Goal: Navigation & Orientation: Find specific page/section

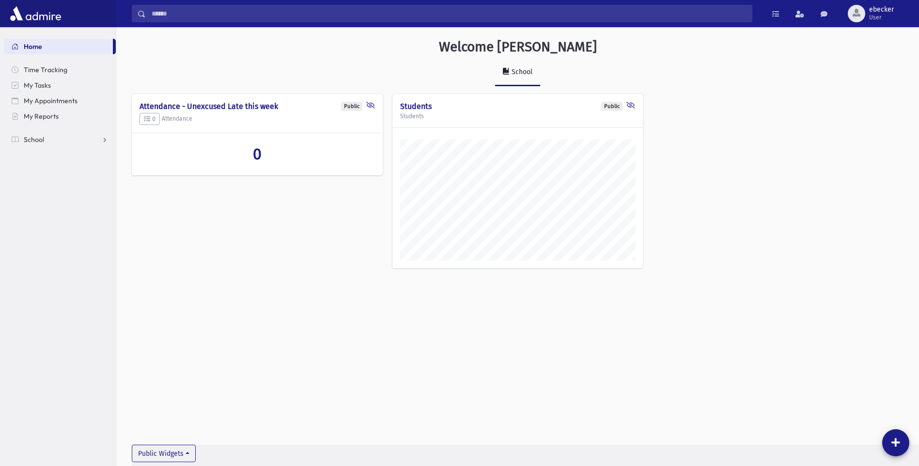
scroll to position [461, 803]
drag, startPoint x: 874, startPoint y: 13, endPoint x: 874, endPoint y: 21, distance: 7.8
click at [874, 13] on span "ebecker" at bounding box center [881, 10] width 25 height 8
click at [878, 98] on link "Logout" at bounding box center [878, 99] width 78 height 18
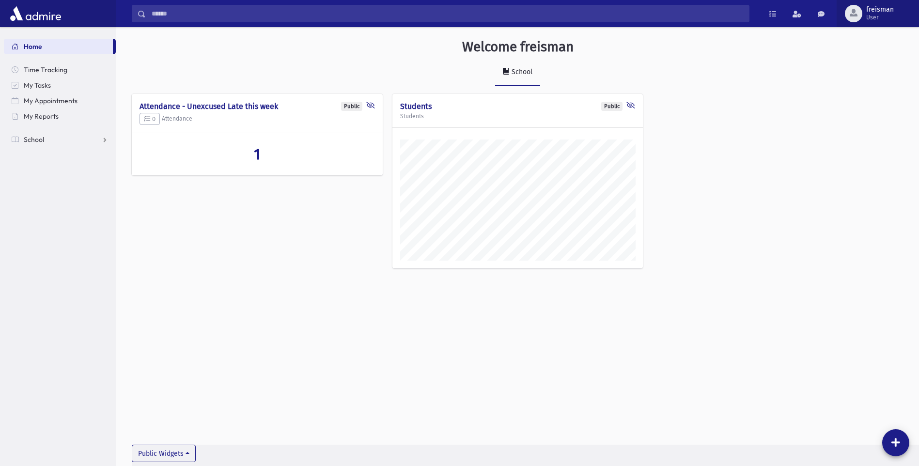
click at [876, 11] on span "freisman" at bounding box center [880, 10] width 28 height 8
click at [868, 99] on link "Logout" at bounding box center [876, 99] width 78 height 18
click at [890, 15] on span "User" at bounding box center [884, 18] width 19 height 8
click at [293, 289] on div "Welcome SKlein School Public Attendance - Unexcused Late this week 0 Attendance…" at bounding box center [517, 162] width 803 height 270
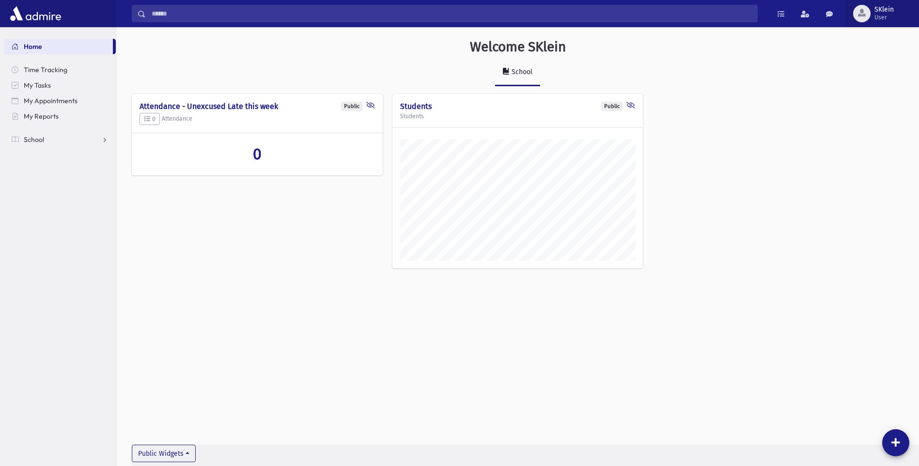
click at [894, 16] on span "SKlein User" at bounding box center [888, 14] width 35 height 16
click at [48, 144] on link "School" at bounding box center [60, 140] width 112 height 16
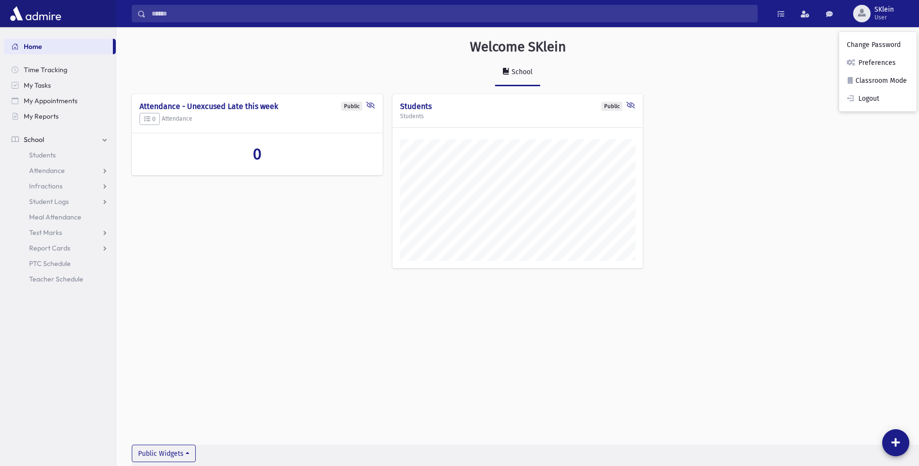
click at [51, 47] on link "Home" at bounding box center [58, 47] width 109 height 16
drag, startPoint x: 383, startPoint y: 86, endPoint x: 394, endPoint y: 135, distance: 49.6
click at [392, 150] on div "Welcome SKlein School Public Attendance - Unexcused Late this week 0 Attendance…" at bounding box center [517, 162] width 803 height 270
